Goal: Task Accomplishment & Management: Manage account settings

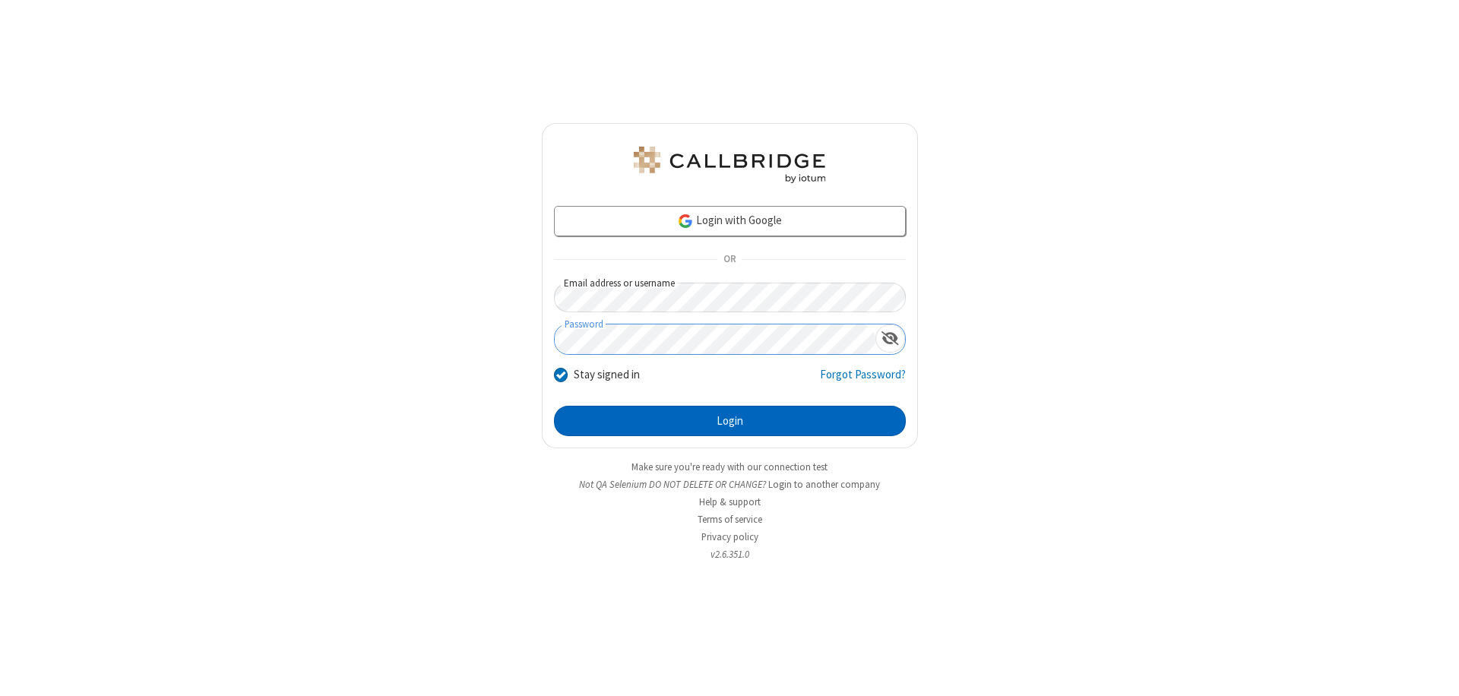
click at [730, 421] on button "Login" at bounding box center [730, 421] width 352 height 30
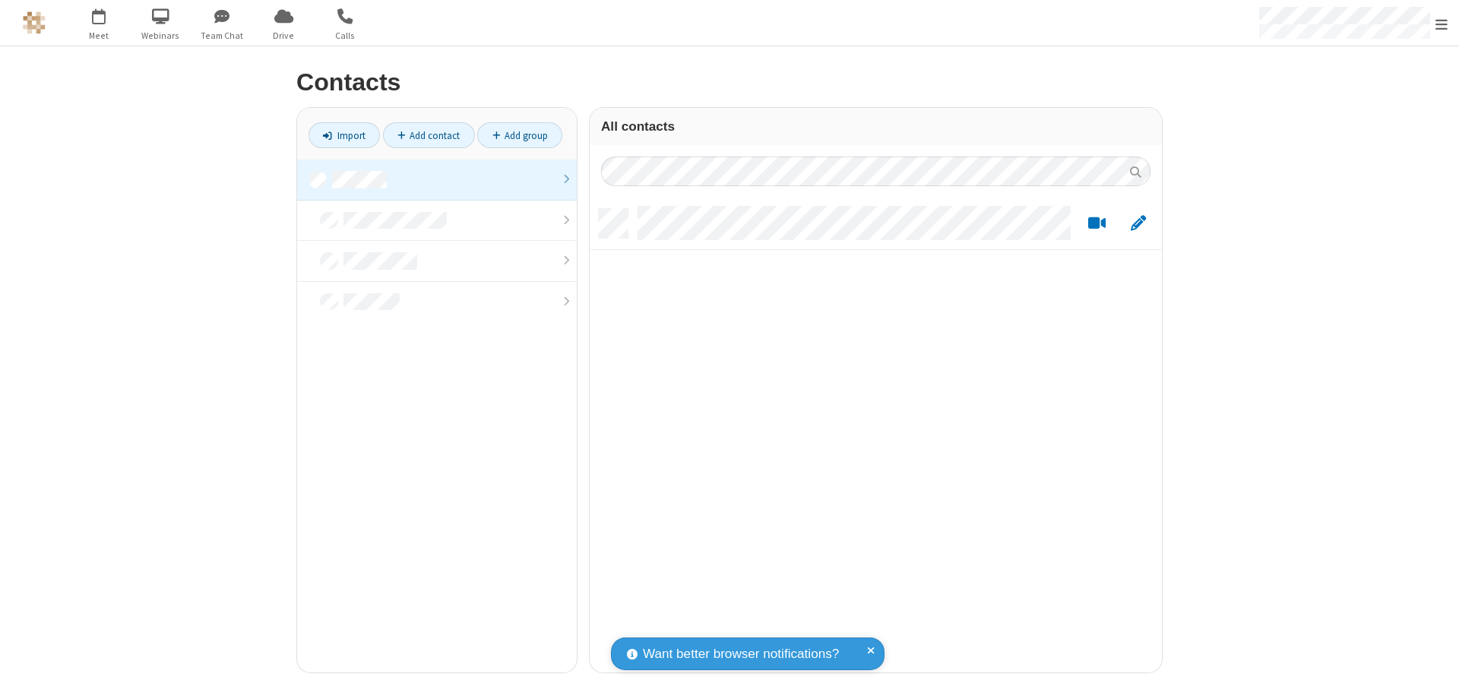
click at [437, 179] on link at bounding box center [437, 180] width 280 height 41
click at [429, 135] on link "Add contact" at bounding box center [429, 135] width 92 height 26
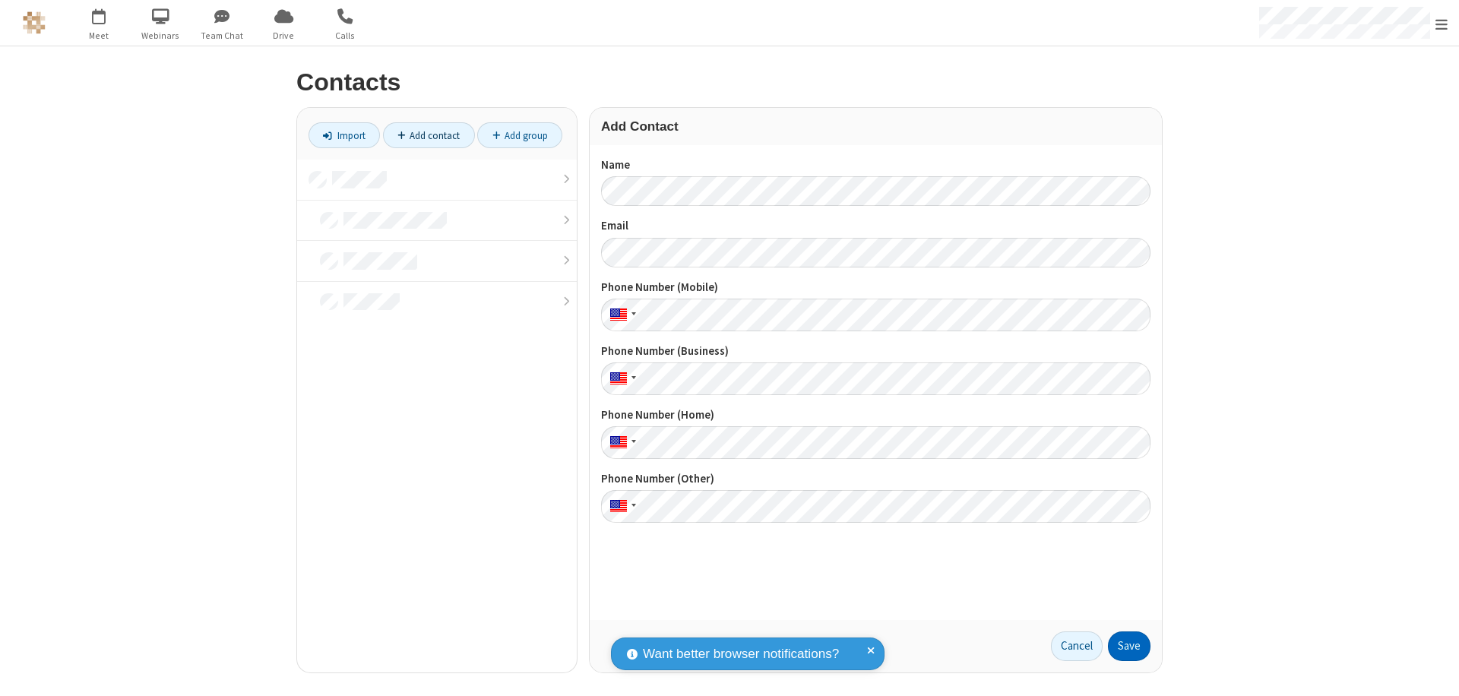
click at [1129, 646] on button "Save" at bounding box center [1129, 647] width 43 height 30
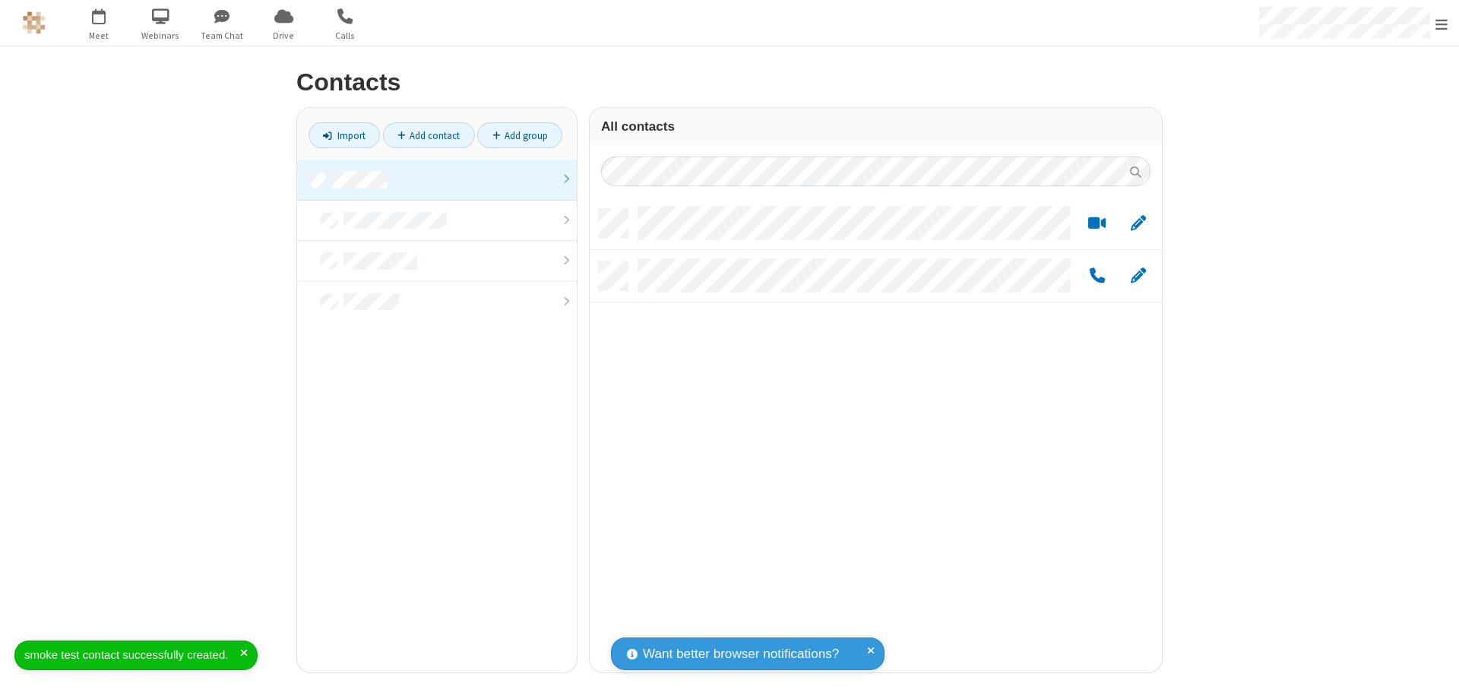
scroll to position [464, 561]
